Goal: Task Accomplishment & Management: Use online tool/utility

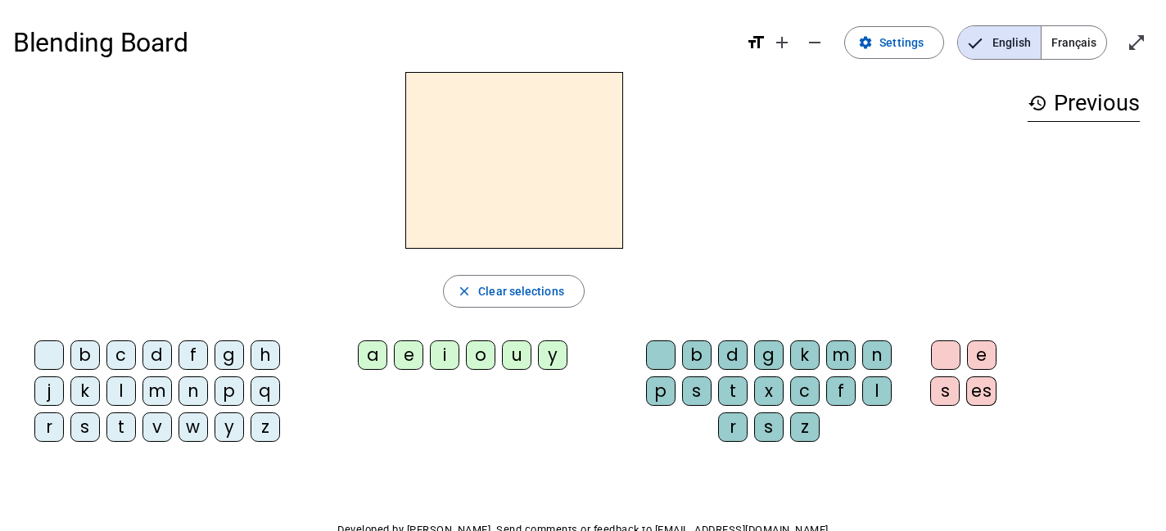
click at [1082, 41] on span "Français" at bounding box center [1074, 42] width 65 height 33
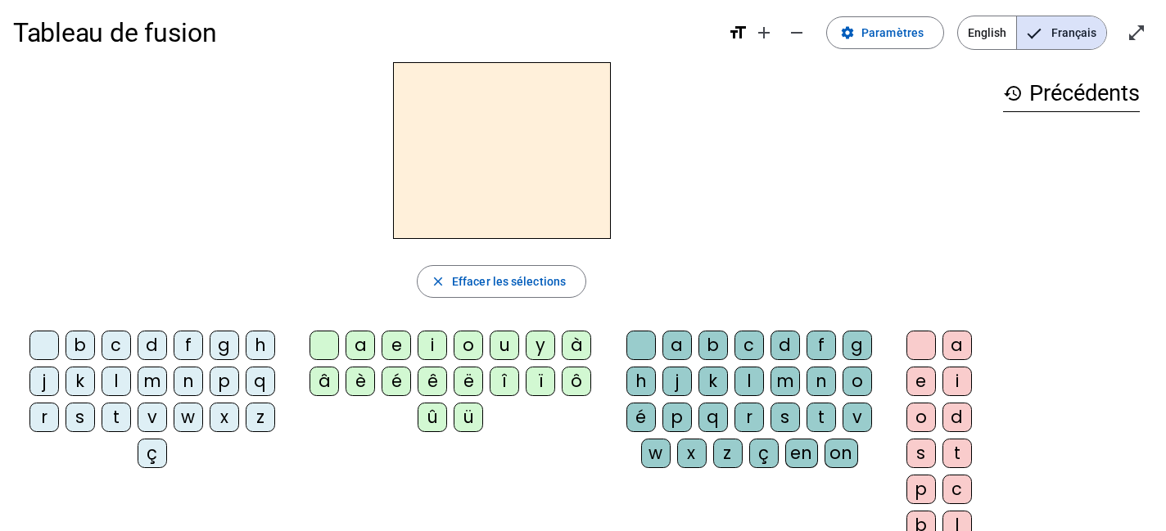
scroll to position [11, 0]
click at [893, 34] on span "Paramètres" at bounding box center [893, 32] width 62 height 20
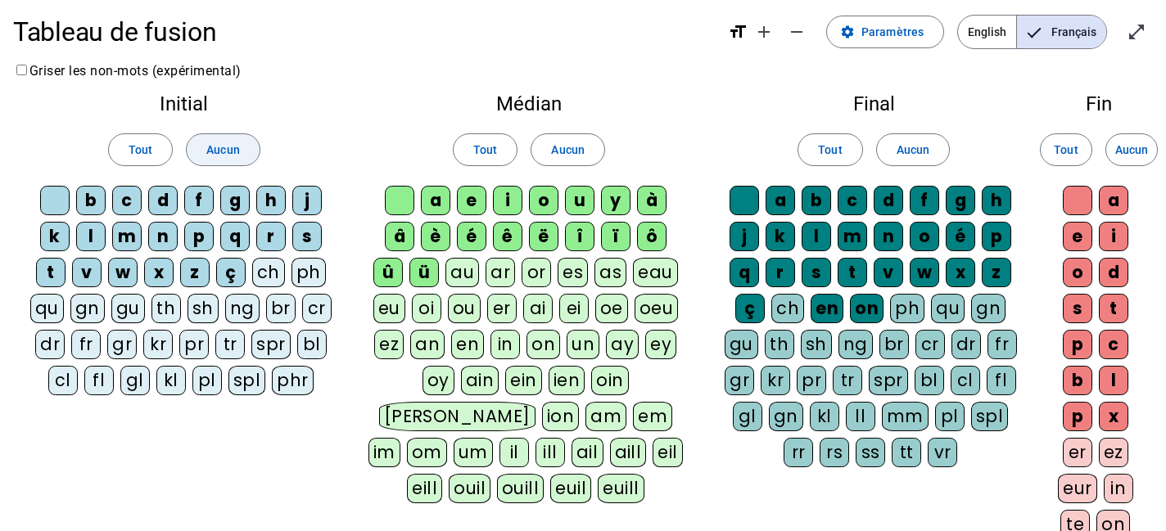
click at [223, 149] on span "Aucun" at bounding box center [222, 150] width 33 height 20
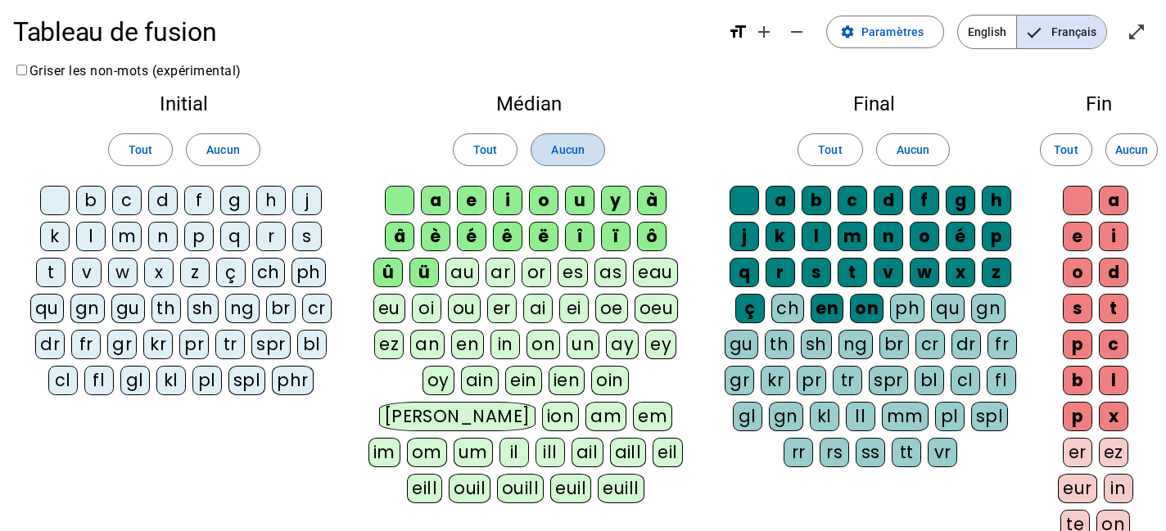
click at [564, 148] on span "Aucun" at bounding box center [567, 150] width 33 height 20
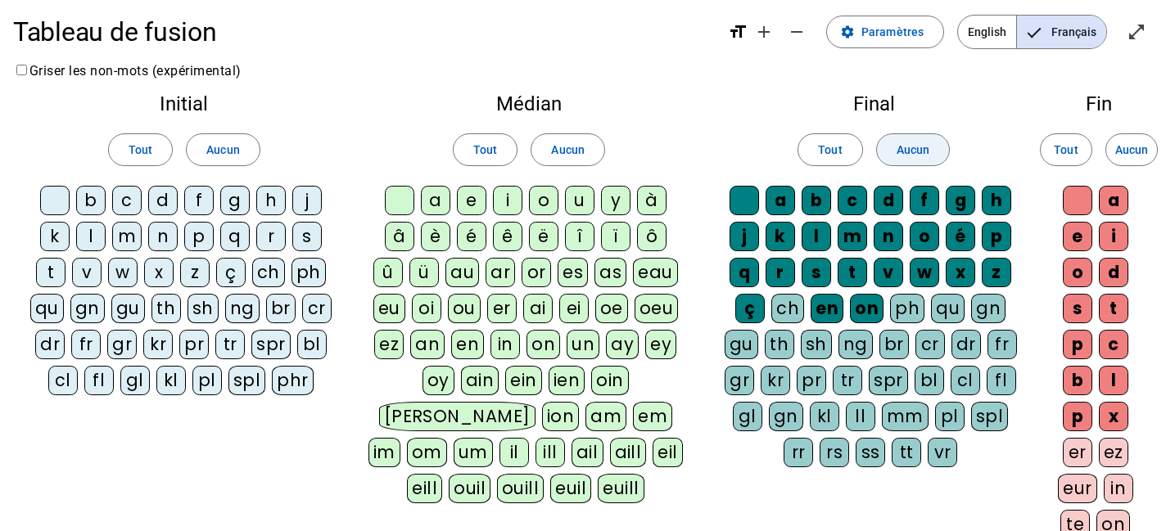
click at [910, 150] on span "Aucun" at bounding box center [913, 150] width 33 height 20
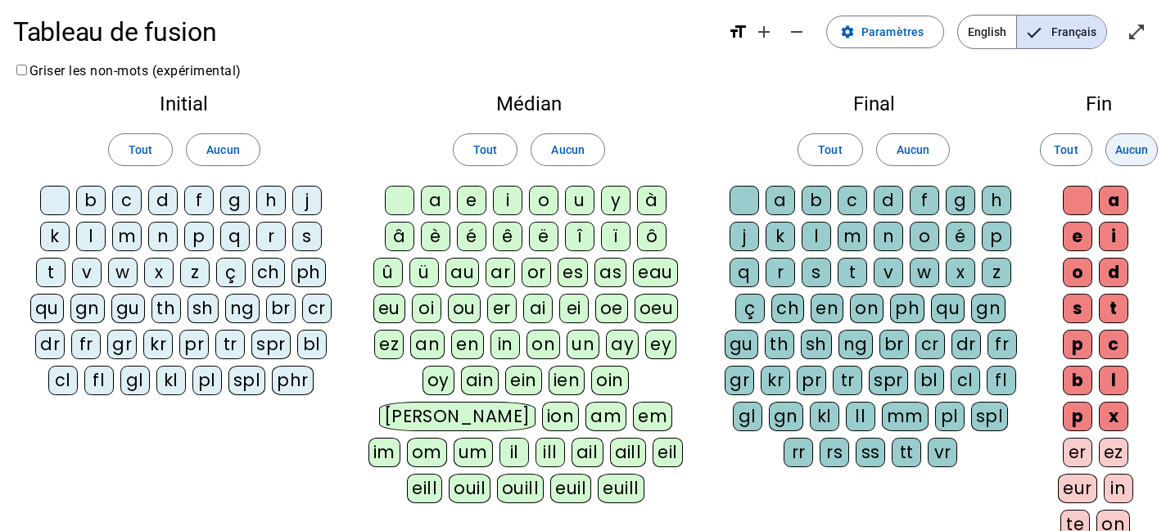
click at [1139, 138] on span at bounding box center [1131, 149] width 51 height 39
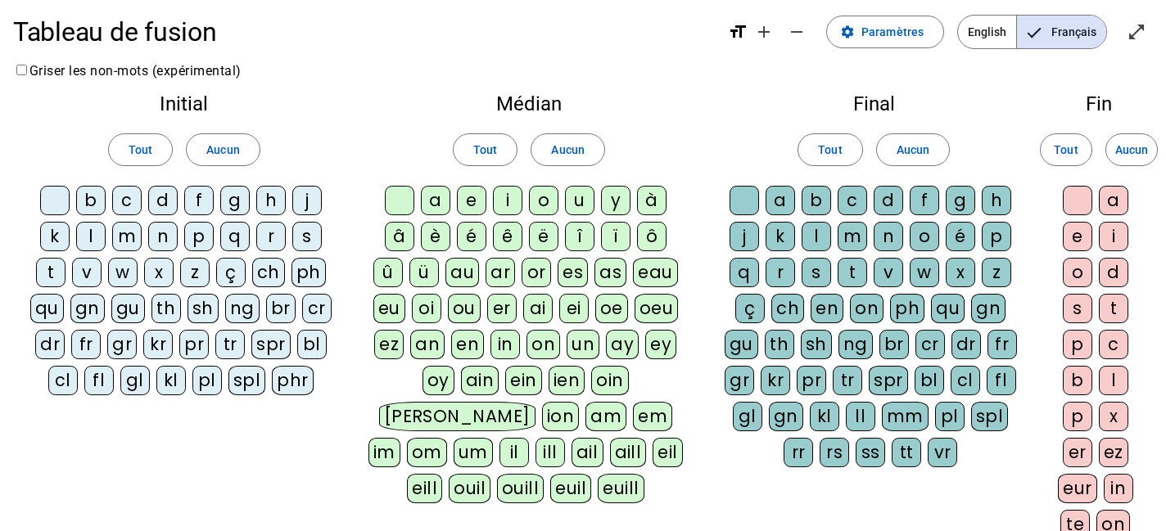
click at [85, 234] on div "l" at bounding box center [90, 236] width 29 height 29
click at [429, 193] on div "a" at bounding box center [435, 200] width 29 height 29
click at [473, 197] on div "e" at bounding box center [471, 200] width 29 height 29
click at [581, 201] on div "u" at bounding box center [579, 200] width 29 height 29
click at [57, 275] on div "t" at bounding box center [50, 272] width 29 height 29
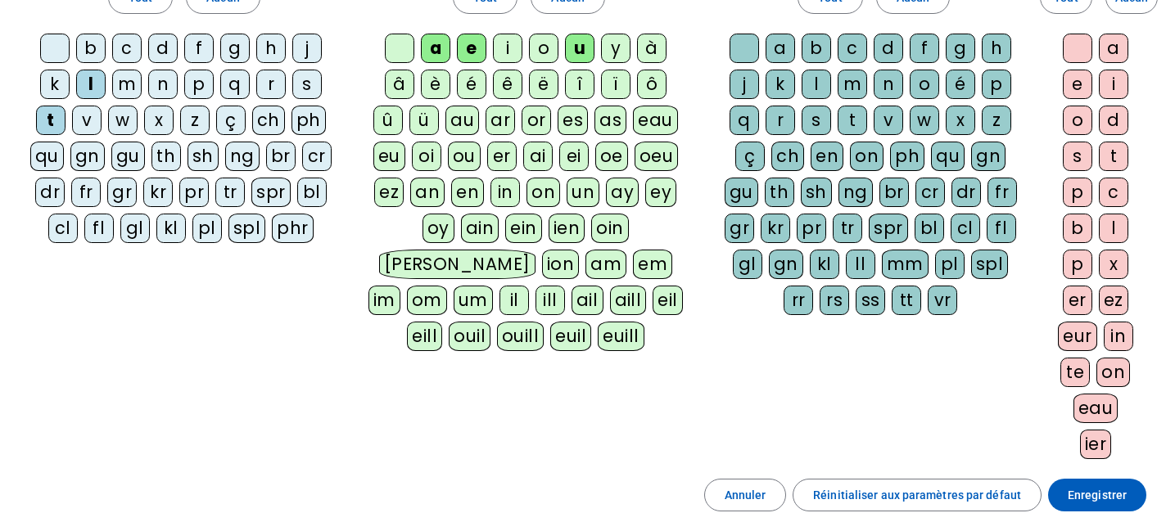
scroll to position [113, 0]
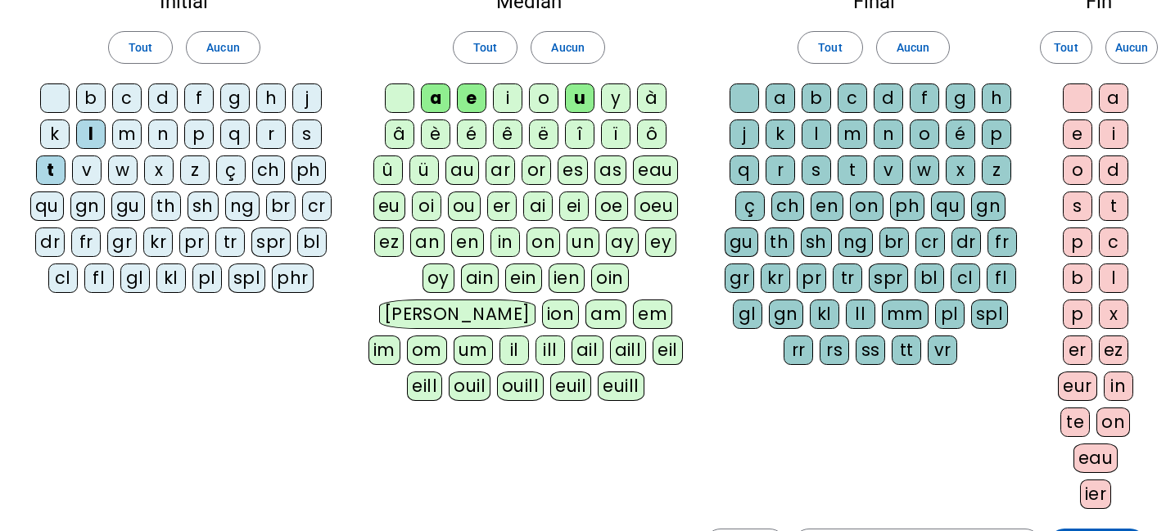
click at [409, 97] on div at bounding box center [399, 98] width 29 height 29
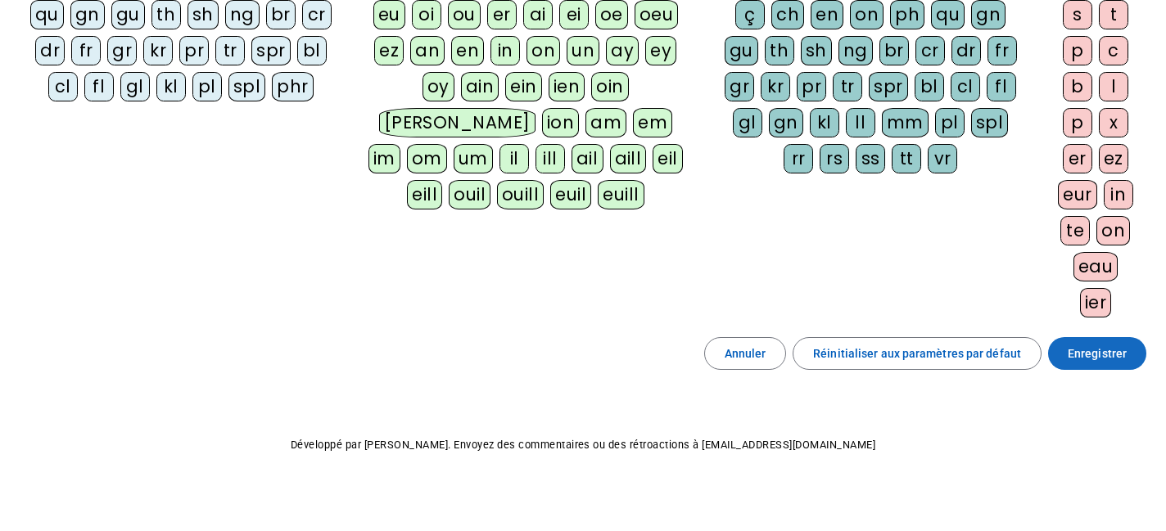
click at [1117, 370] on span at bounding box center [1097, 353] width 98 height 39
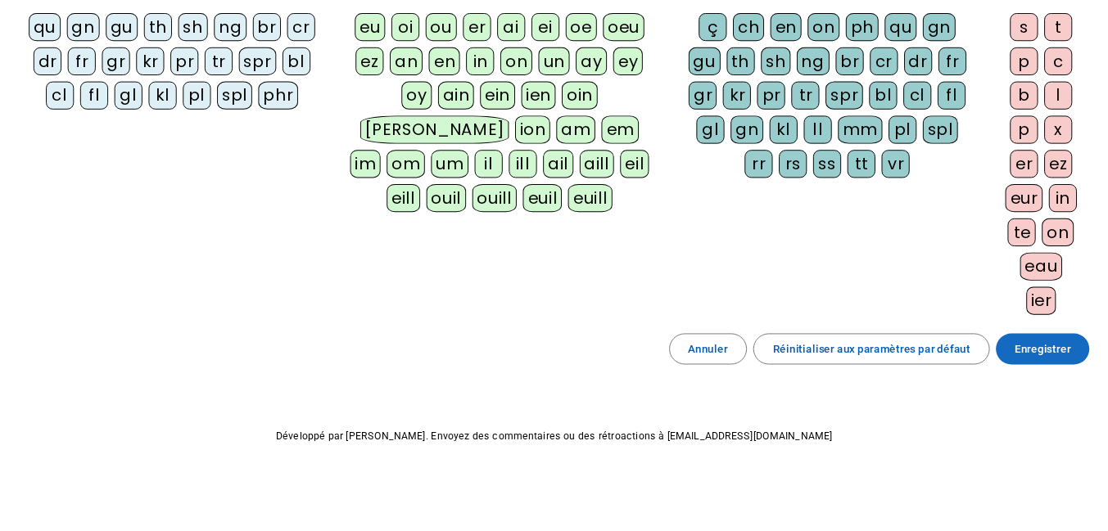
scroll to position [13, 0]
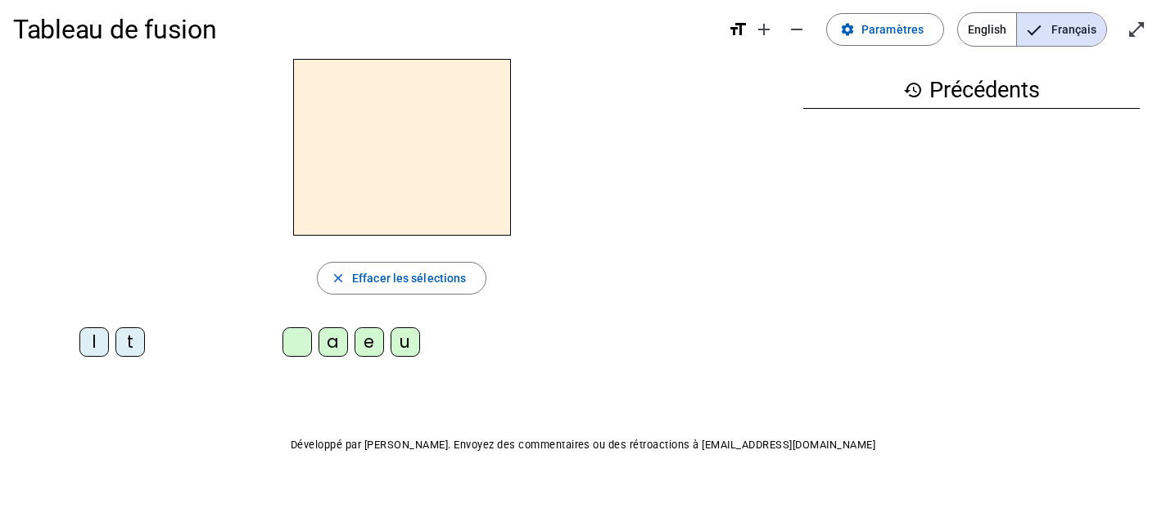
click at [97, 338] on div "l" at bounding box center [93, 342] width 29 height 29
click at [335, 345] on div "a" at bounding box center [333, 342] width 29 height 29
click at [371, 341] on div "e" at bounding box center [369, 342] width 29 height 29
click at [399, 343] on div "u" at bounding box center [405, 342] width 29 height 29
click at [131, 350] on div "t" at bounding box center [129, 342] width 29 height 29
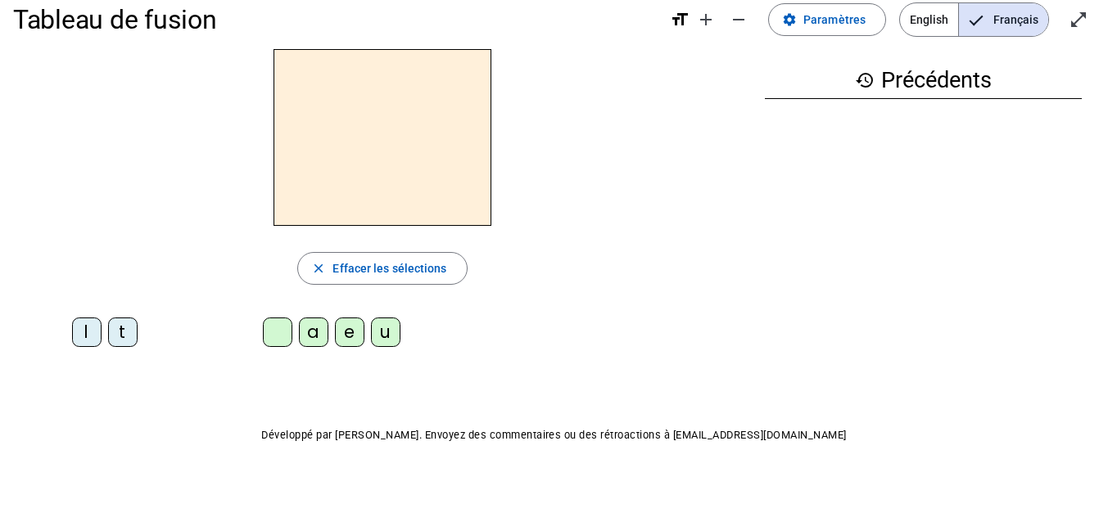
scroll to position [11, 0]
